Goal: Task Accomplishment & Management: Use online tool/utility

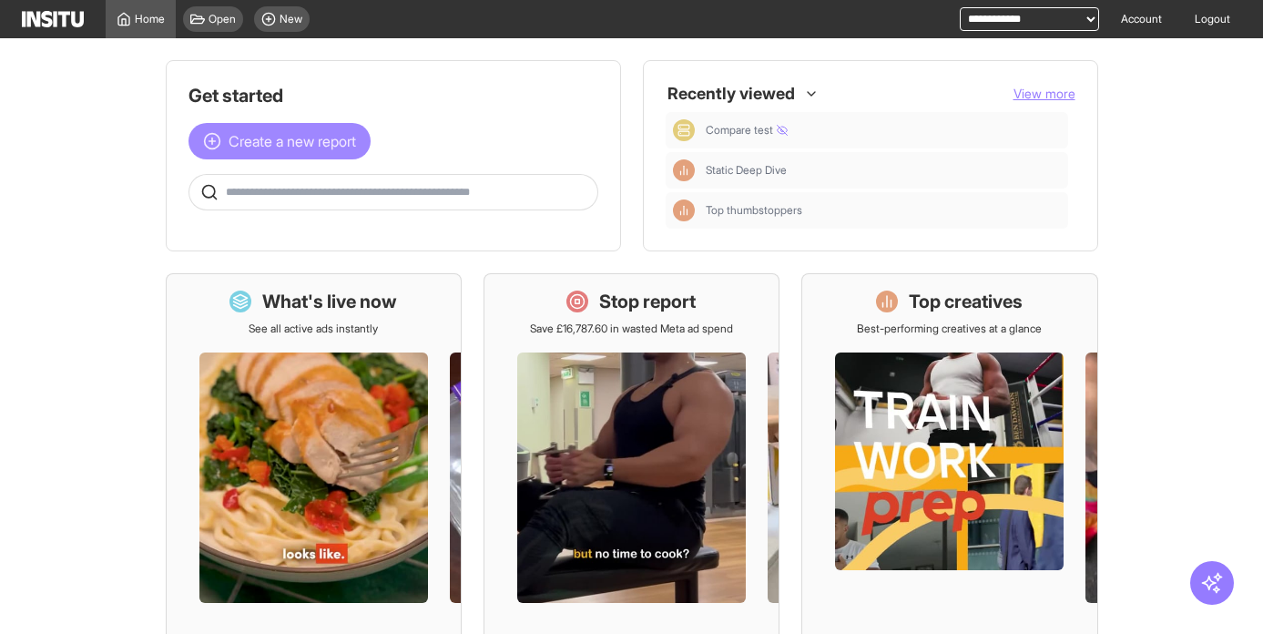
click at [304, 137] on span "Create a new report" at bounding box center [291, 141] width 127 height 22
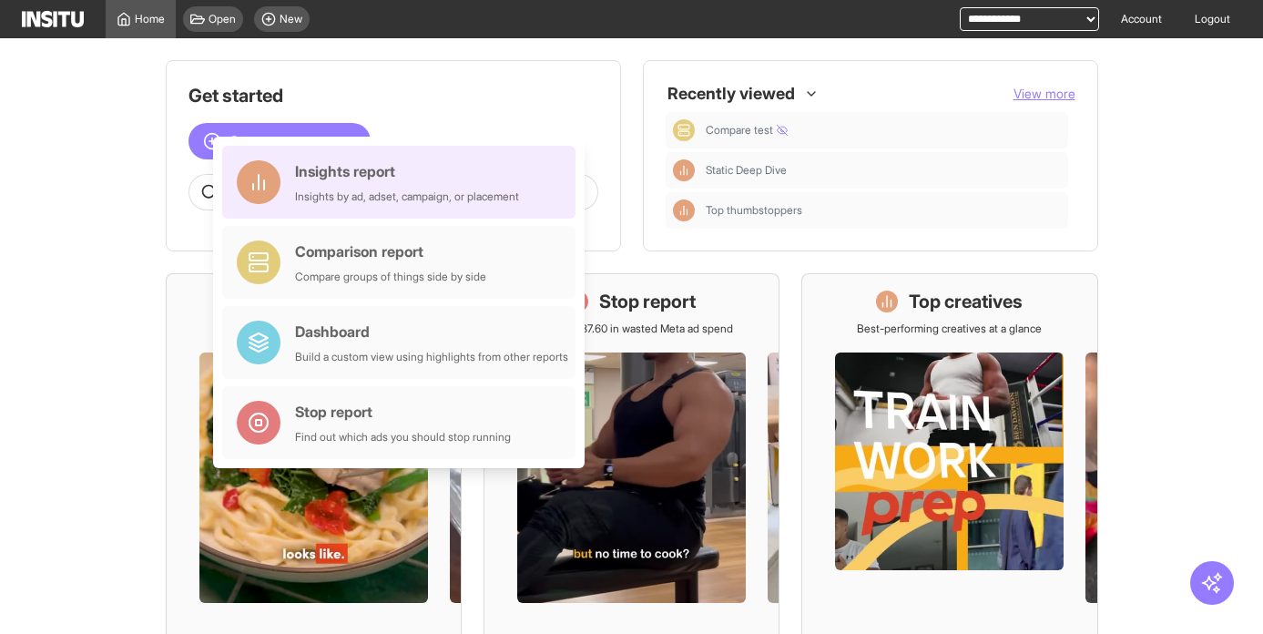
click at [383, 214] on div "Insights report Insights by ad, adset, campaign, or placement" at bounding box center [398, 182] width 353 height 73
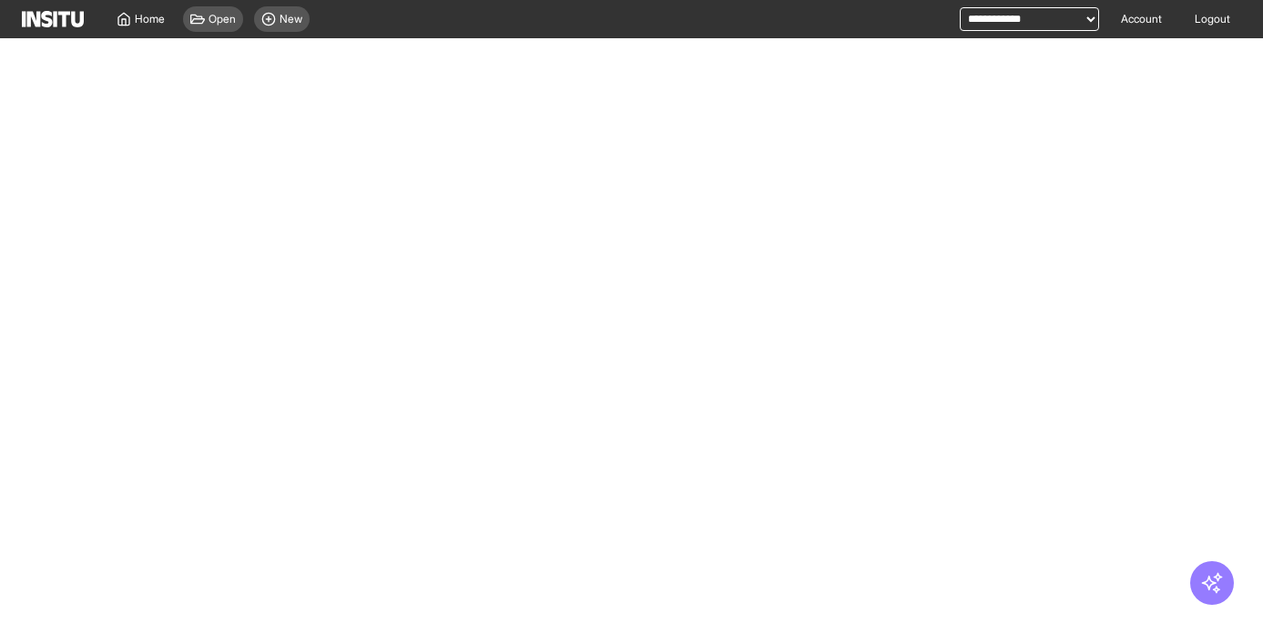
select select "**"
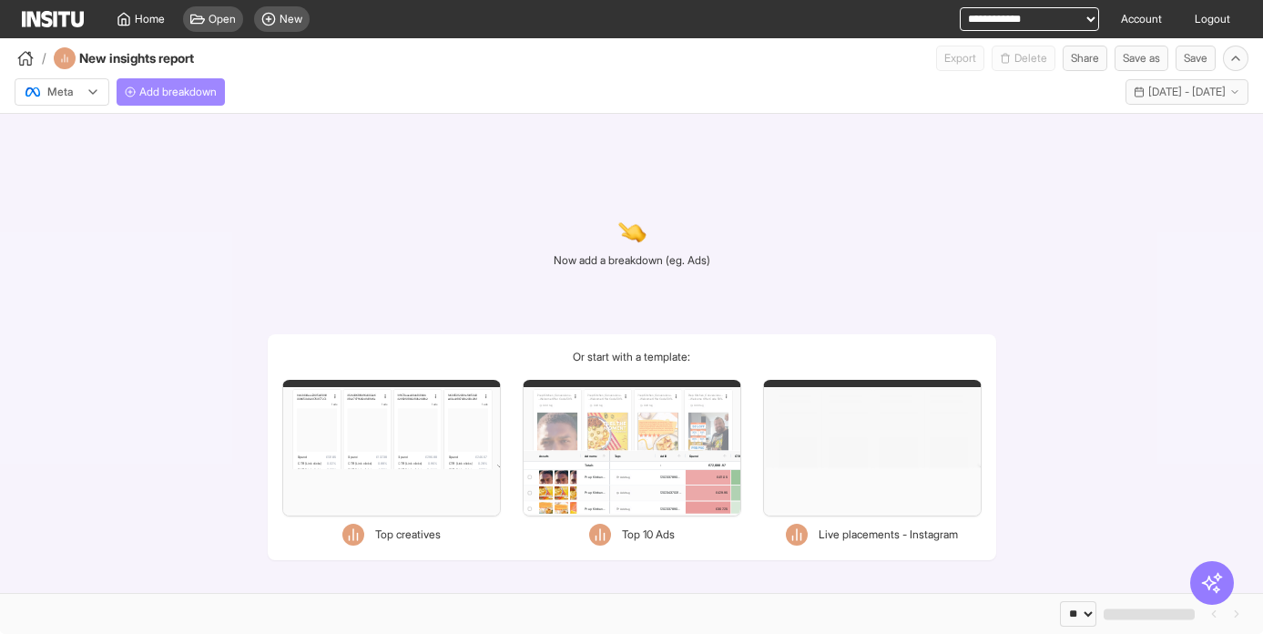
click at [173, 90] on span "Add breakdown" at bounding box center [177, 92] width 77 height 15
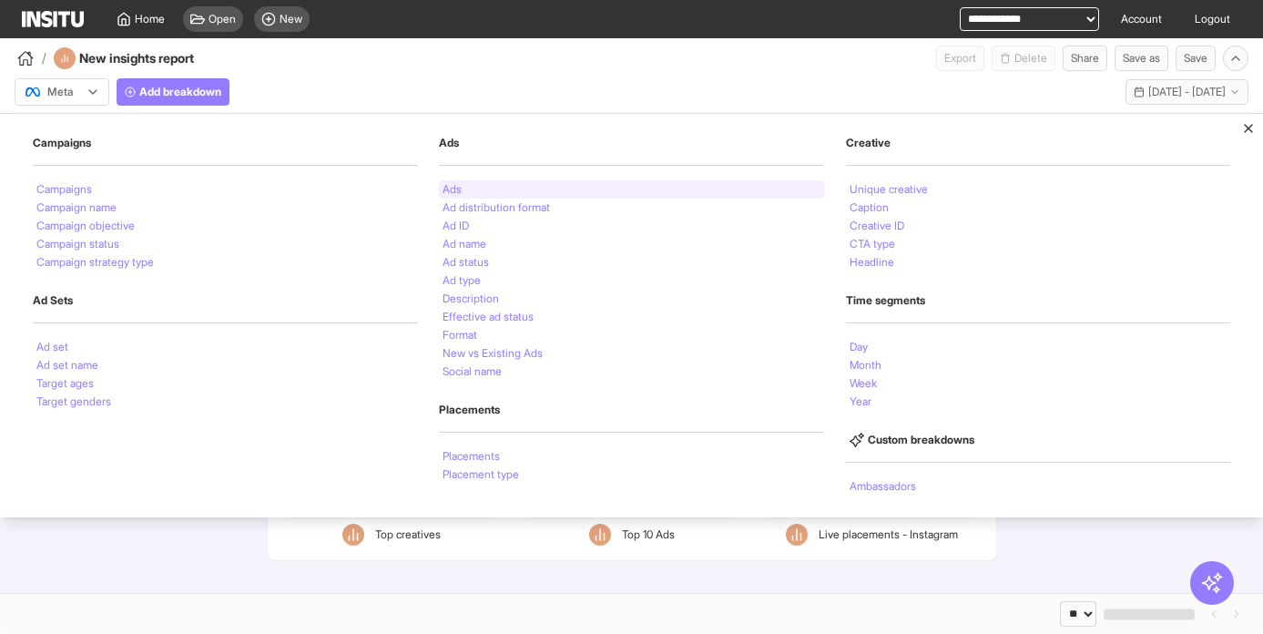
click at [473, 195] on div "Ads" at bounding box center [631, 189] width 384 height 18
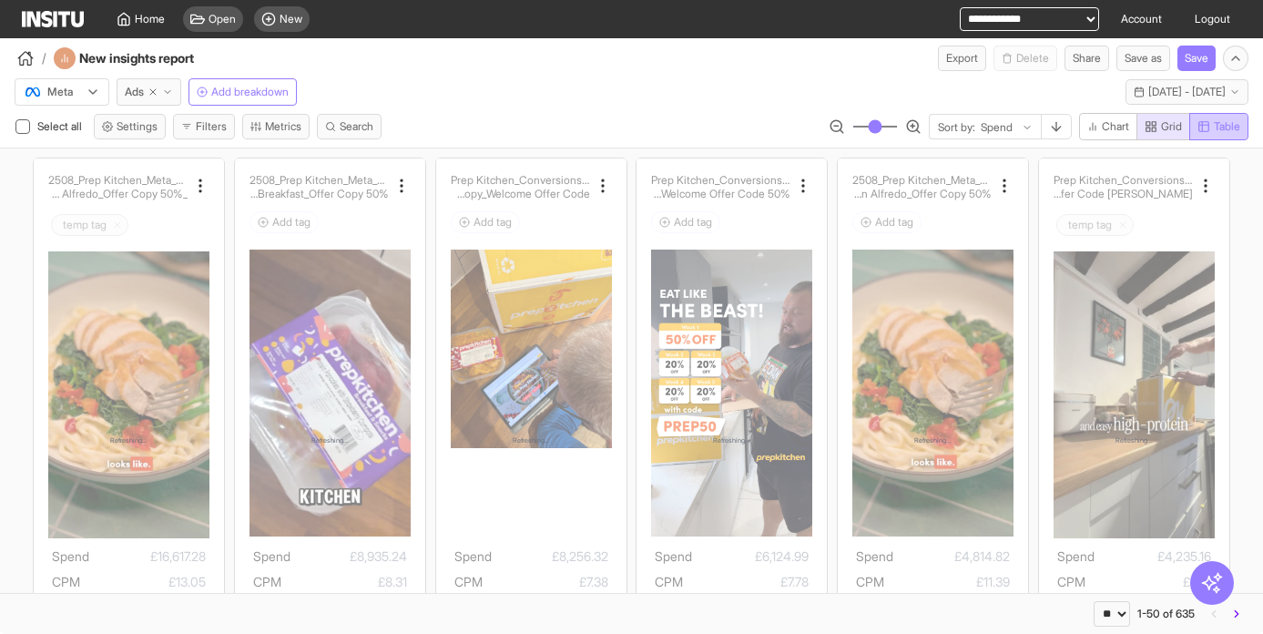
click at [1227, 127] on span "Table" at bounding box center [1226, 126] width 26 height 15
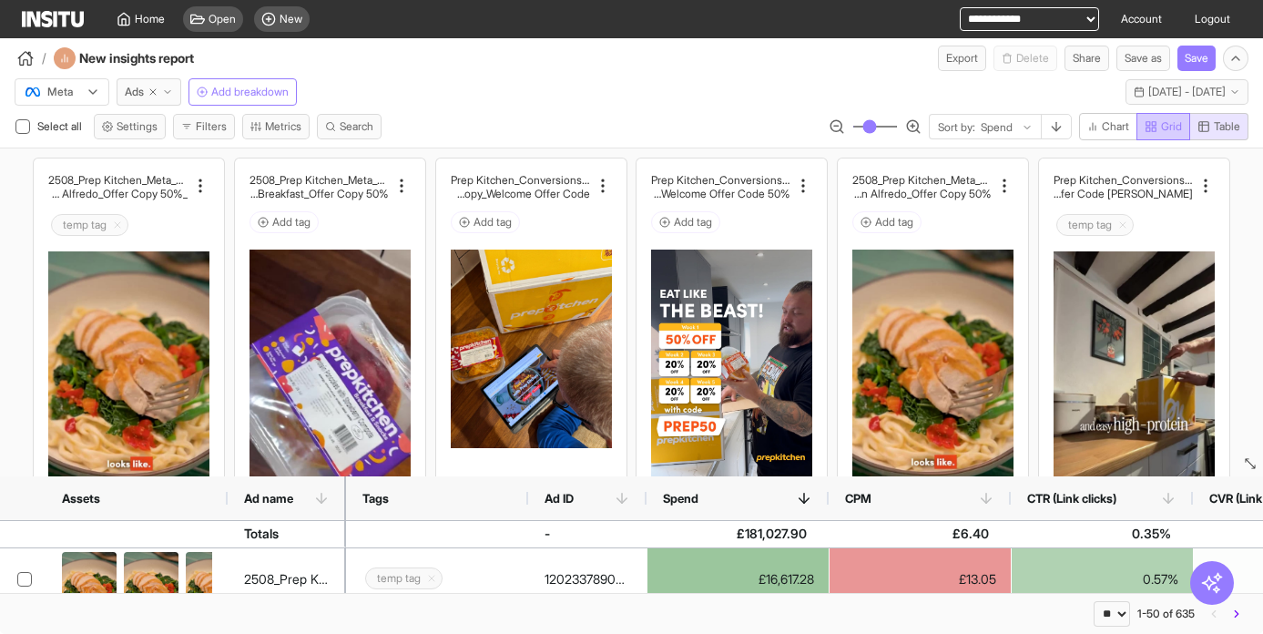
click at [1172, 133] on span "Grid" at bounding box center [1171, 126] width 21 height 15
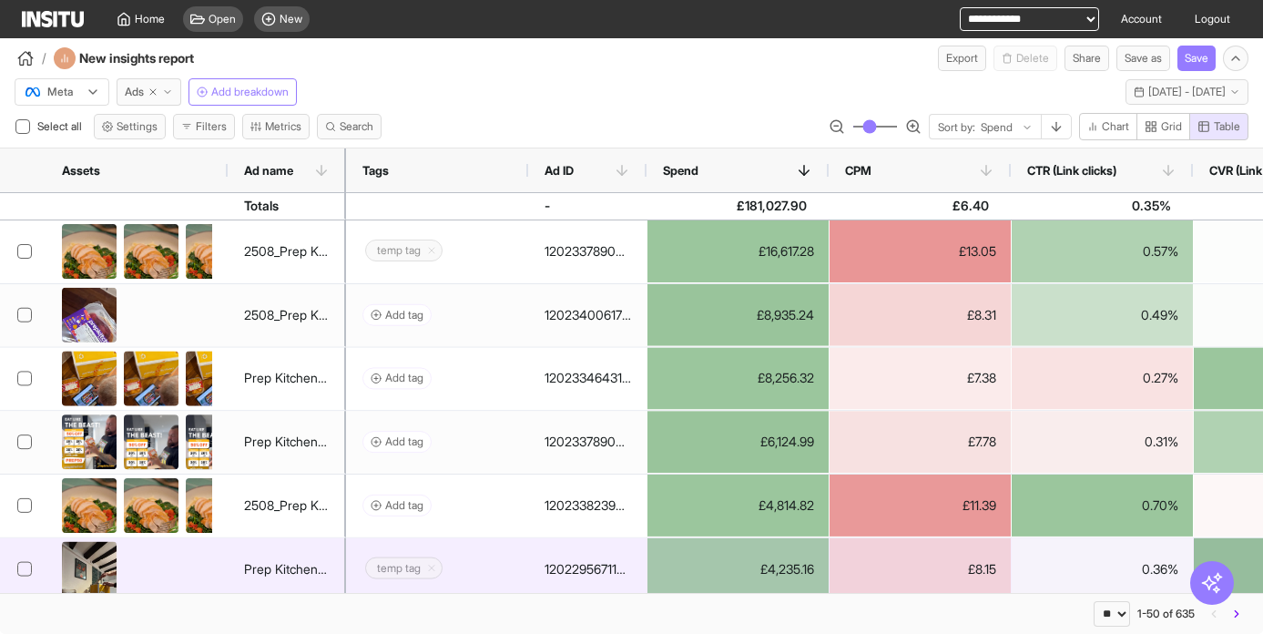
click at [753, 573] on div "£4,235.16" at bounding box center [737, 569] width 181 height 62
click at [783, 568] on div "£4,235.16" at bounding box center [737, 569] width 181 height 62
click at [548, 565] on div "120229567114340667" at bounding box center [587, 568] width 86 height 36
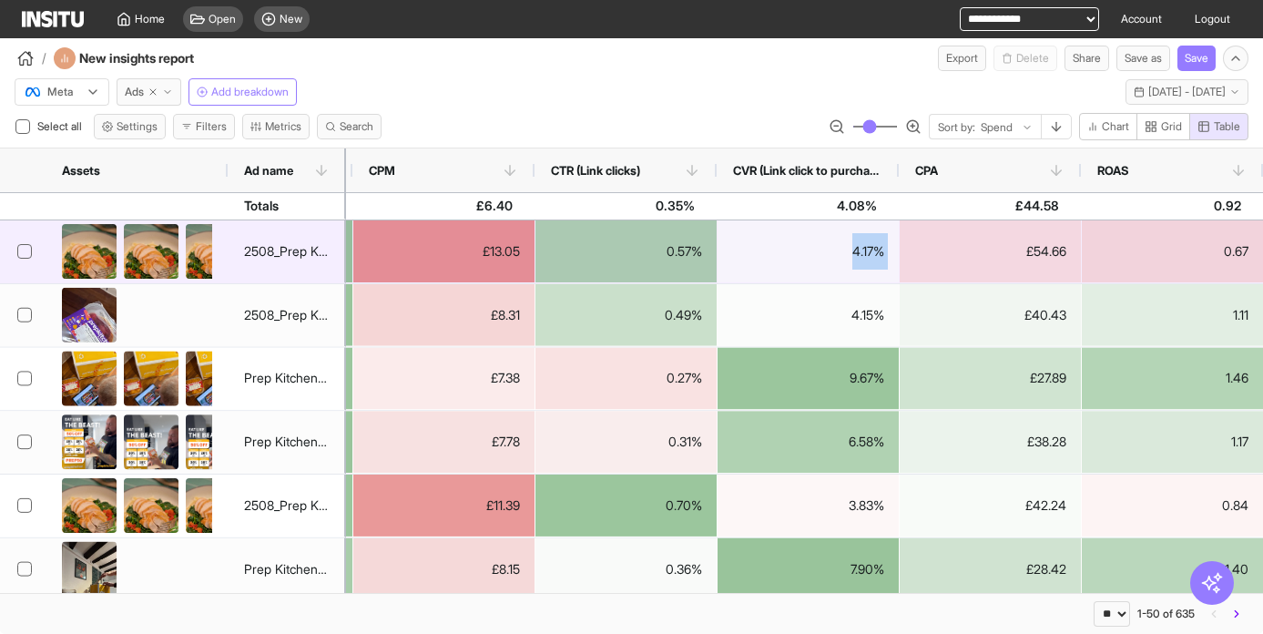
click at [869, 243] on div "4.17%" at bounding box center [807, 251] width 181 height 62
